Goal: Task Accomplishment & Management: Use online tool/utility

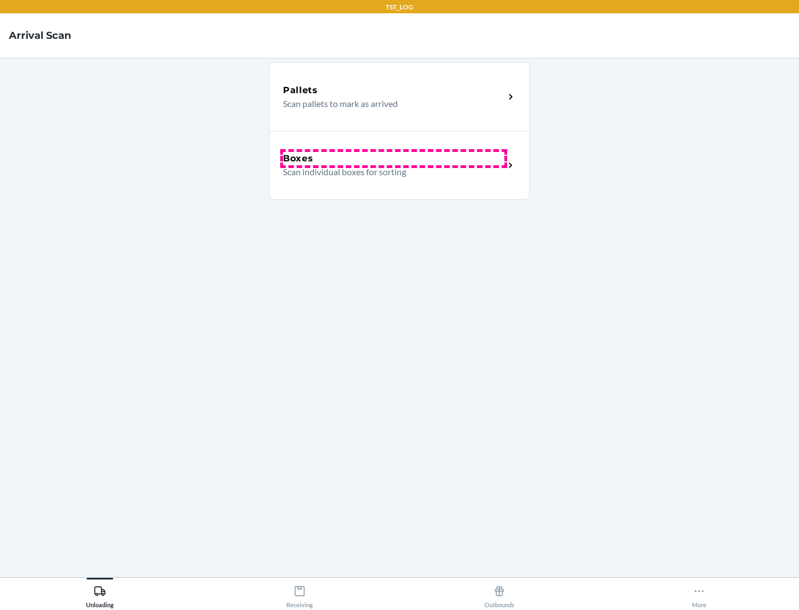
click at [393, 159] on div "Boxes" at bounding box center [393, 158] width 221 height 13
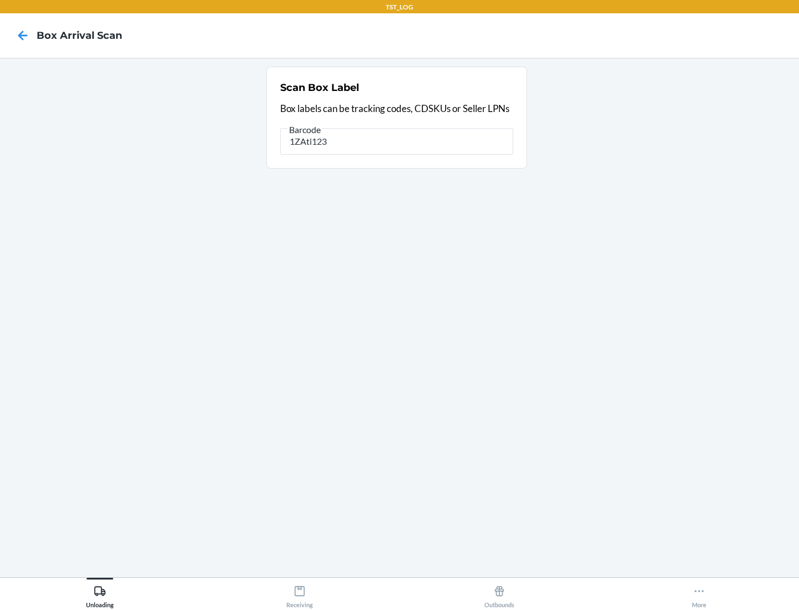
type input "1ZAti123"
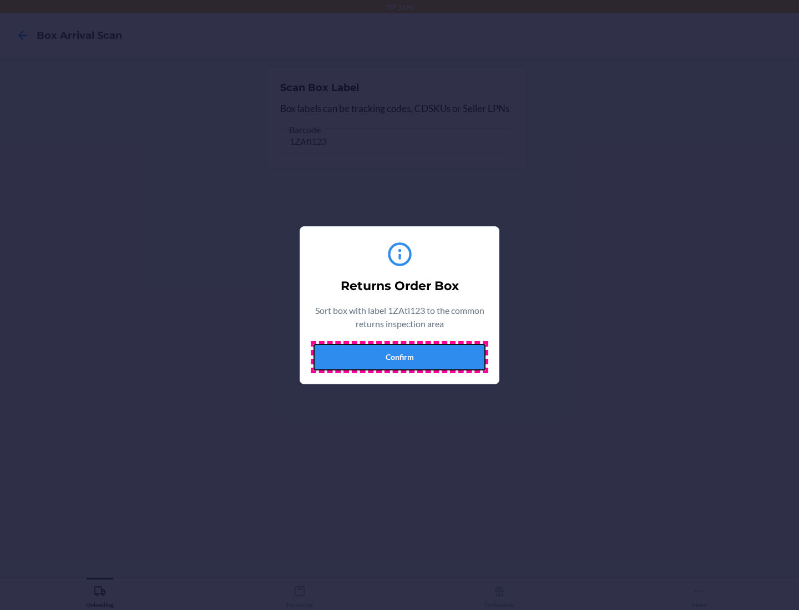
click at [399, 357] on button "Confirm" at bounding box center [399, 357] width 172 height 27
